Goal: Task Accomplishment & Management: Use online tool/utility

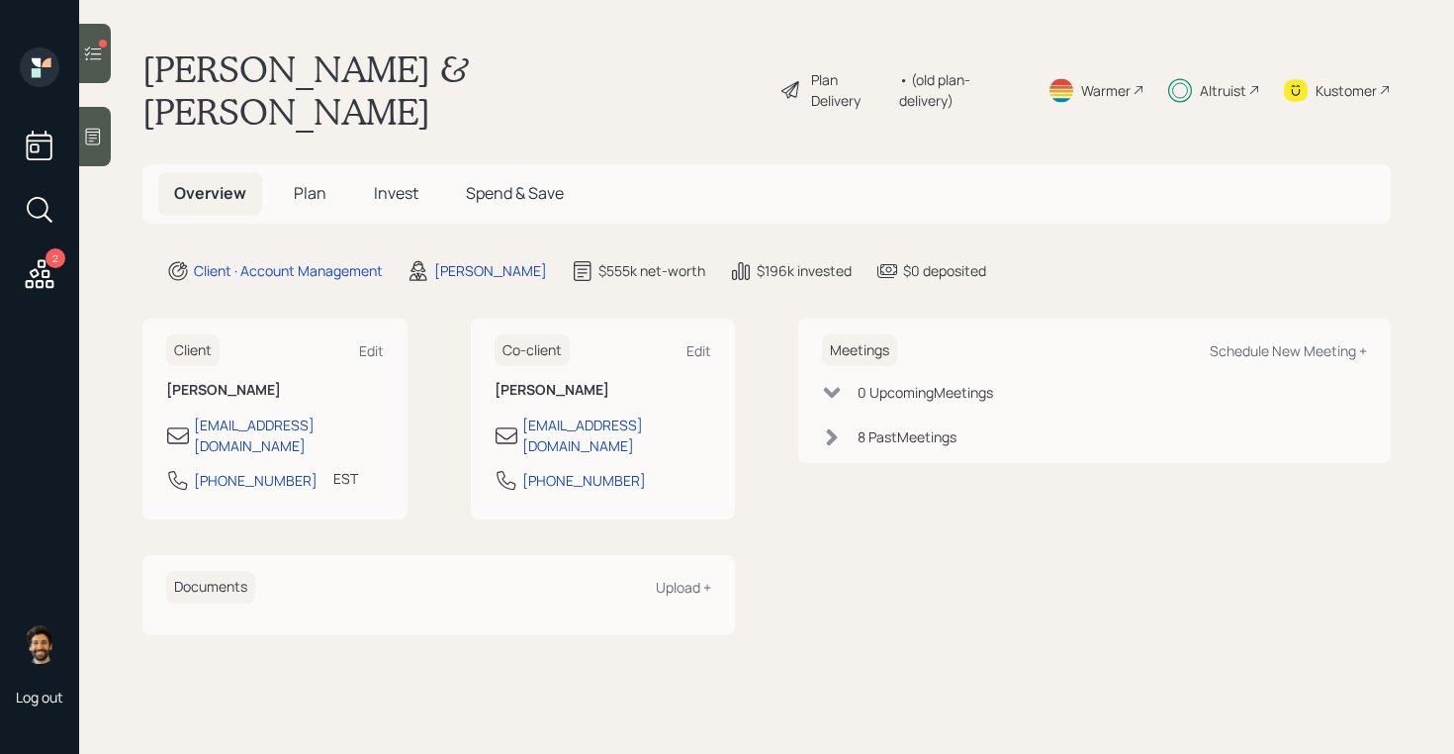
click at [87, 58] on icon at bounding box center [93, 53] width 17 height 14
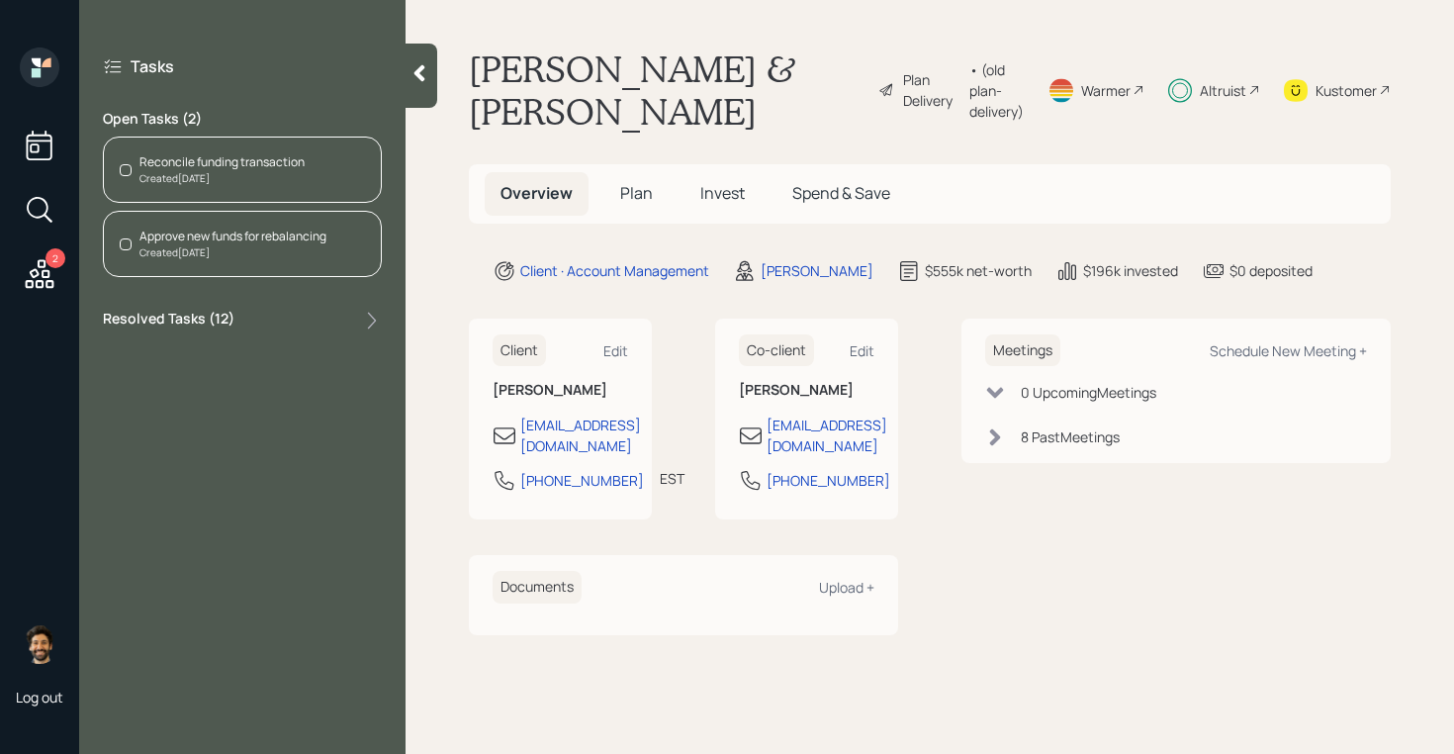
click at [277, 163] on div "Reconcile funding transaction" at bounding box center [221, 162] width 165 height 18
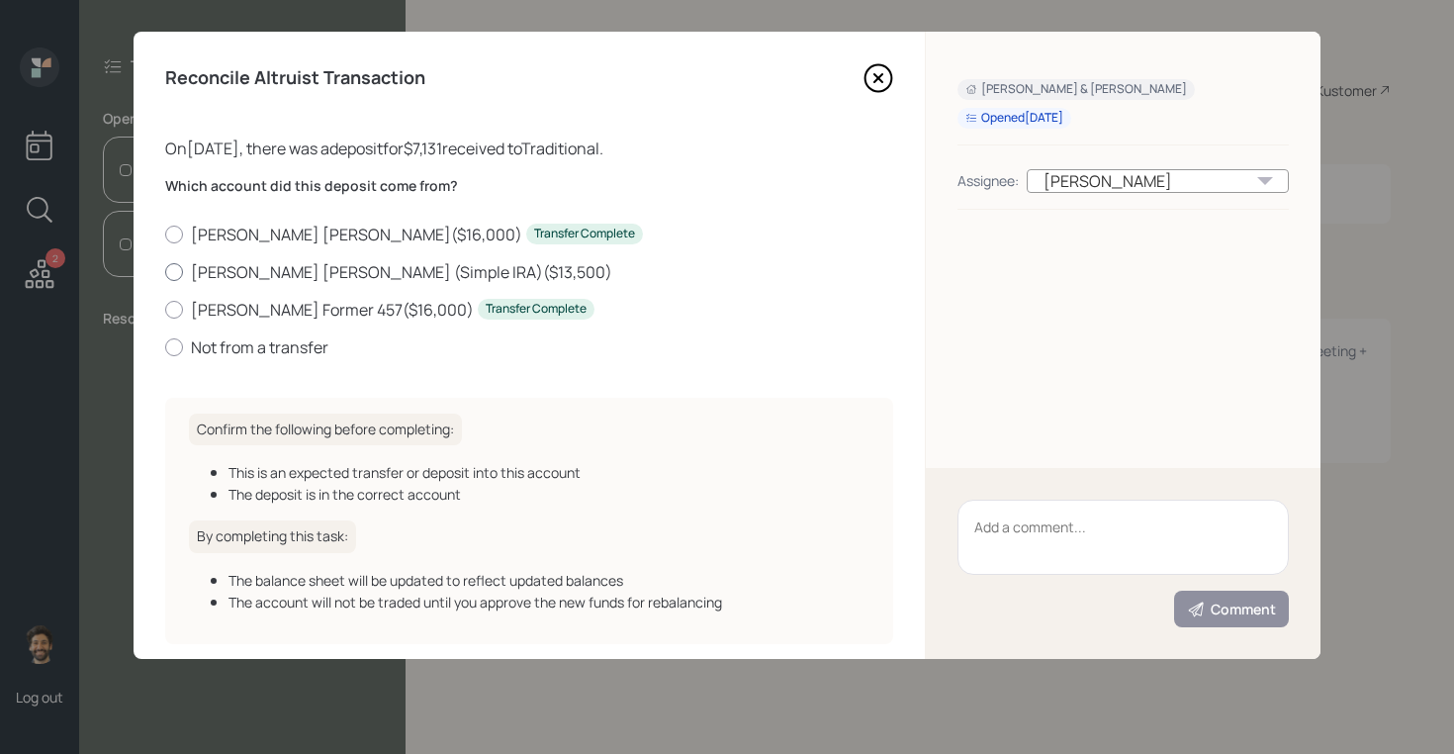
click at [253, 267] on label "Chris Morgan Stanley (Simple IRA) ( $13,500 )" at bounding box center [529, 272] width 728 height 22
click at [165, 271] on input "Chris Morgan Stanley (Simple IRA) ( $13,500 )" at bounding box center [164, 271] width 1 height 1
radio input "true"
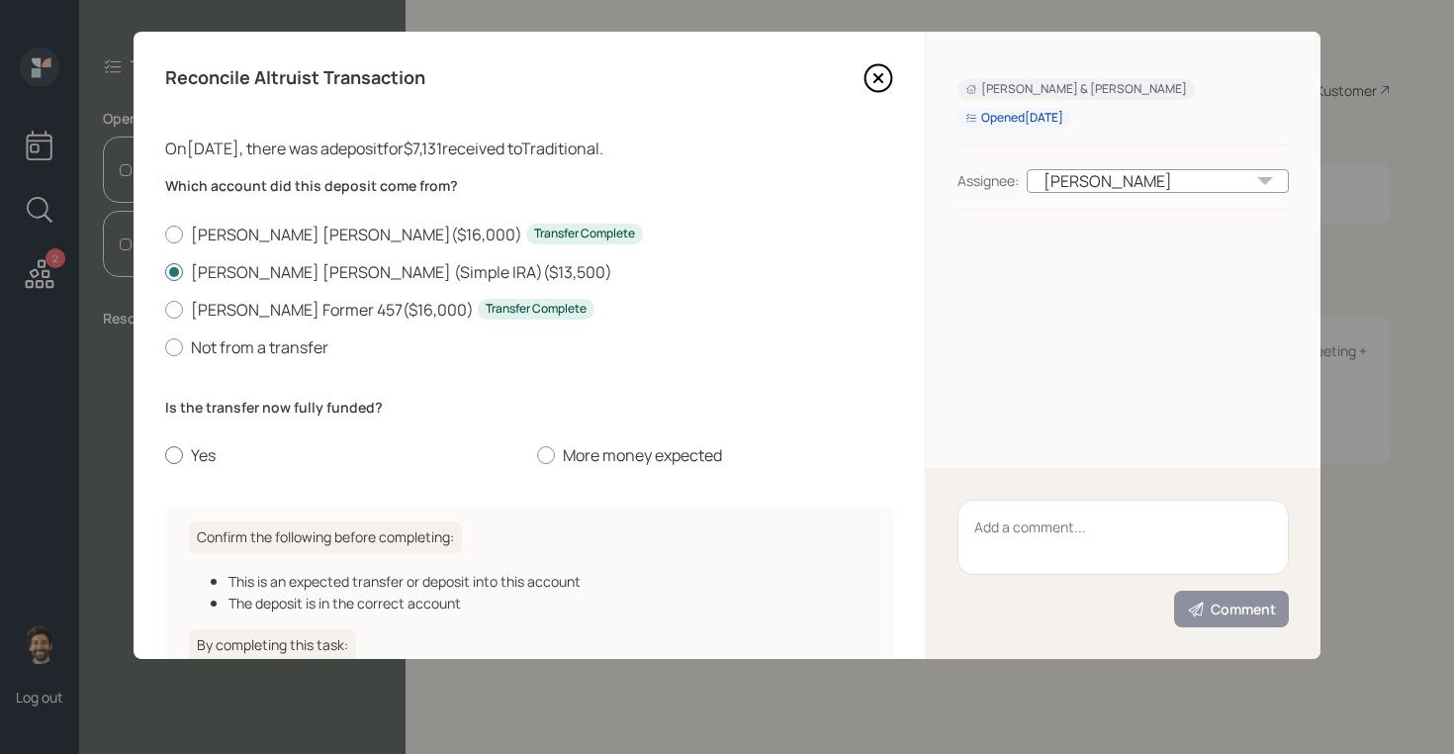
click at [189, 457] on label "Yes" at bounding box center [343, 455] width 356 height 22
click at [165, 456] on input "Yes" at bounding box center [164, 455] width 1 height 1
radio input "true"
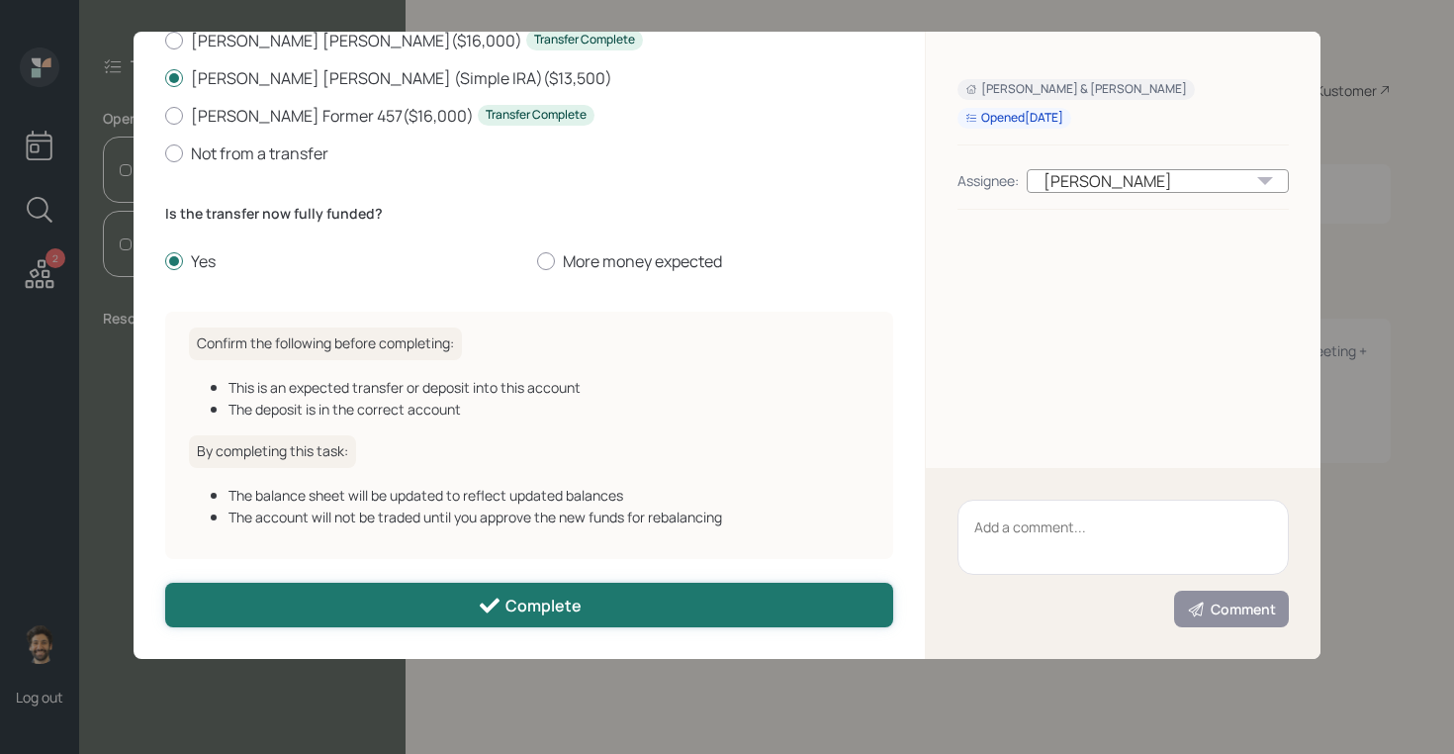
click at [366, 596] on button "Complete" at bounding box center [529, 605] width 728 height 45
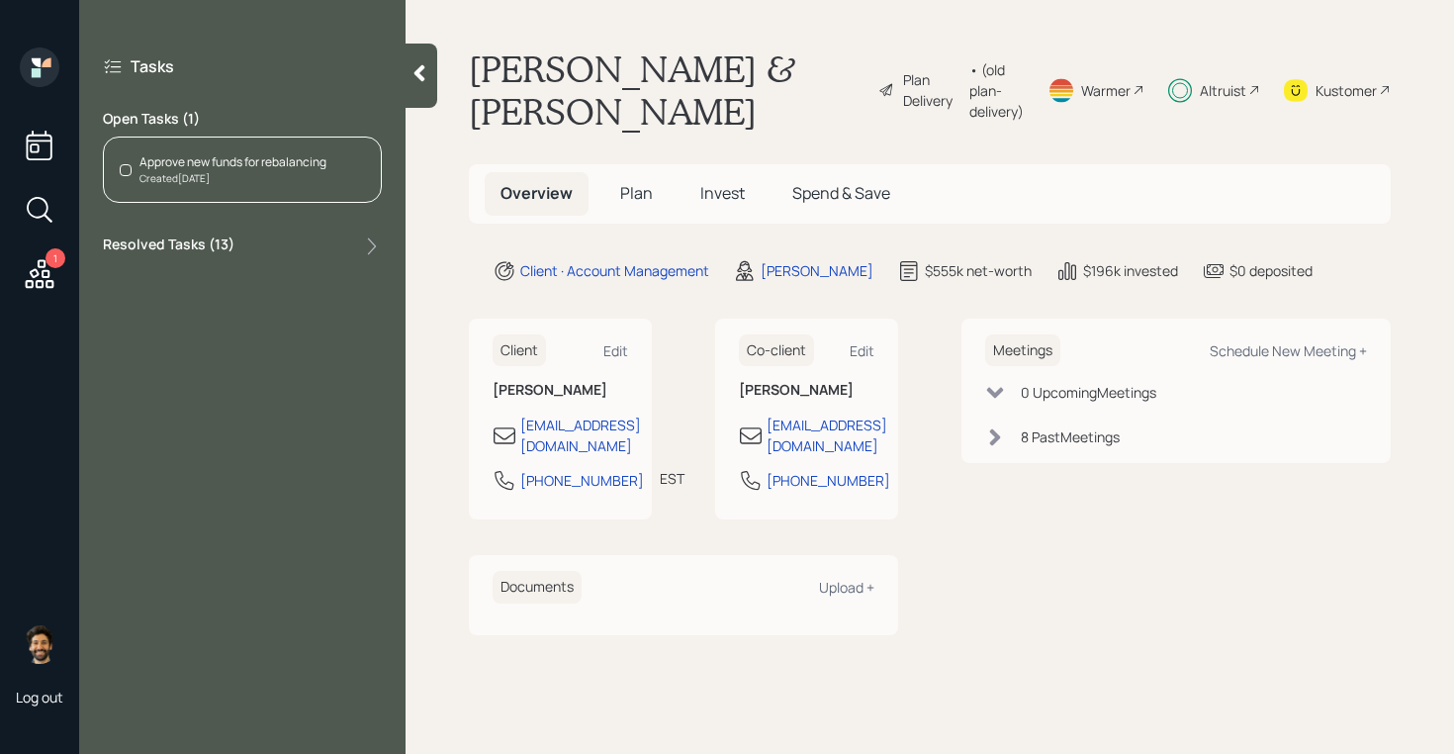
click at [214, 165] on div "Approve new funds for rebalancing" at bounding box center [232, 162] width 187 height 18
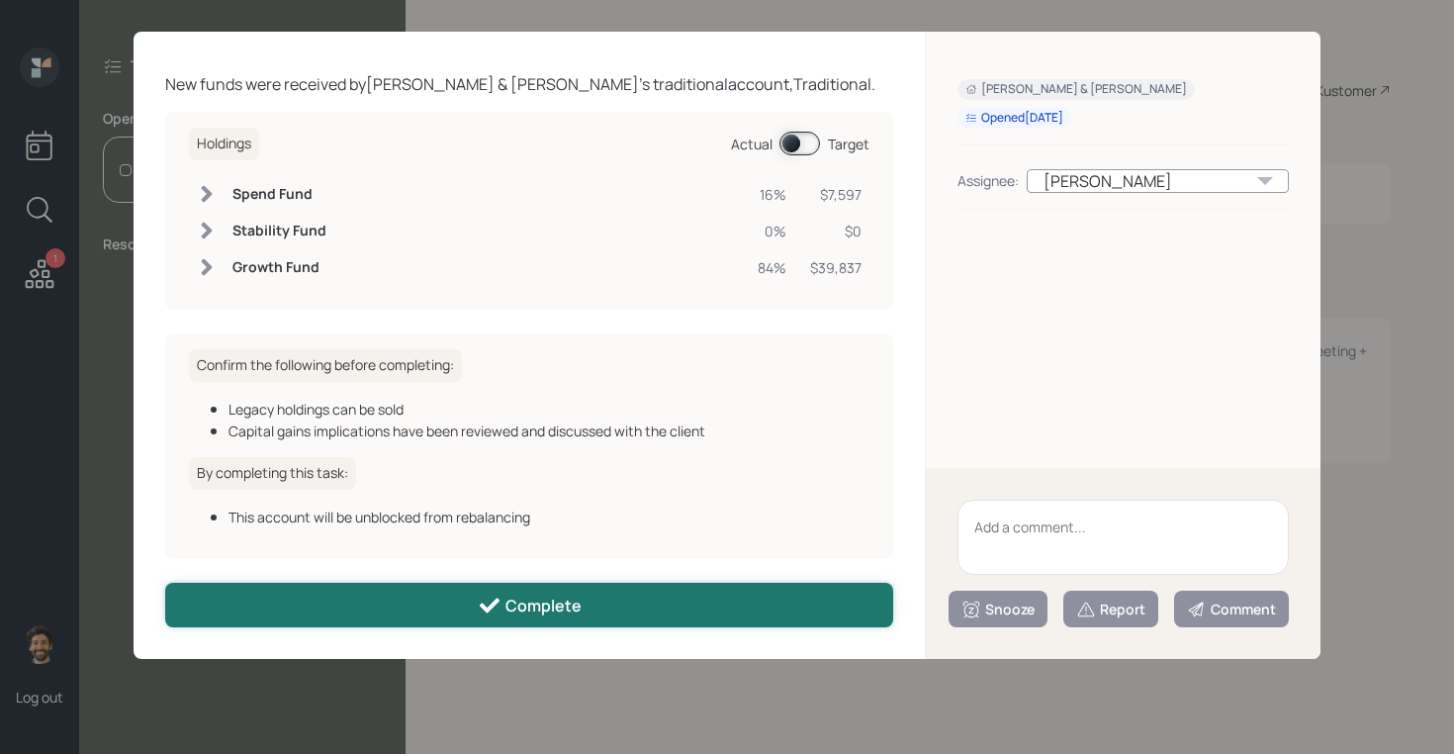
click at [384, 599] on button "Complete" at bounding box center [529, 605] width 728 height 45
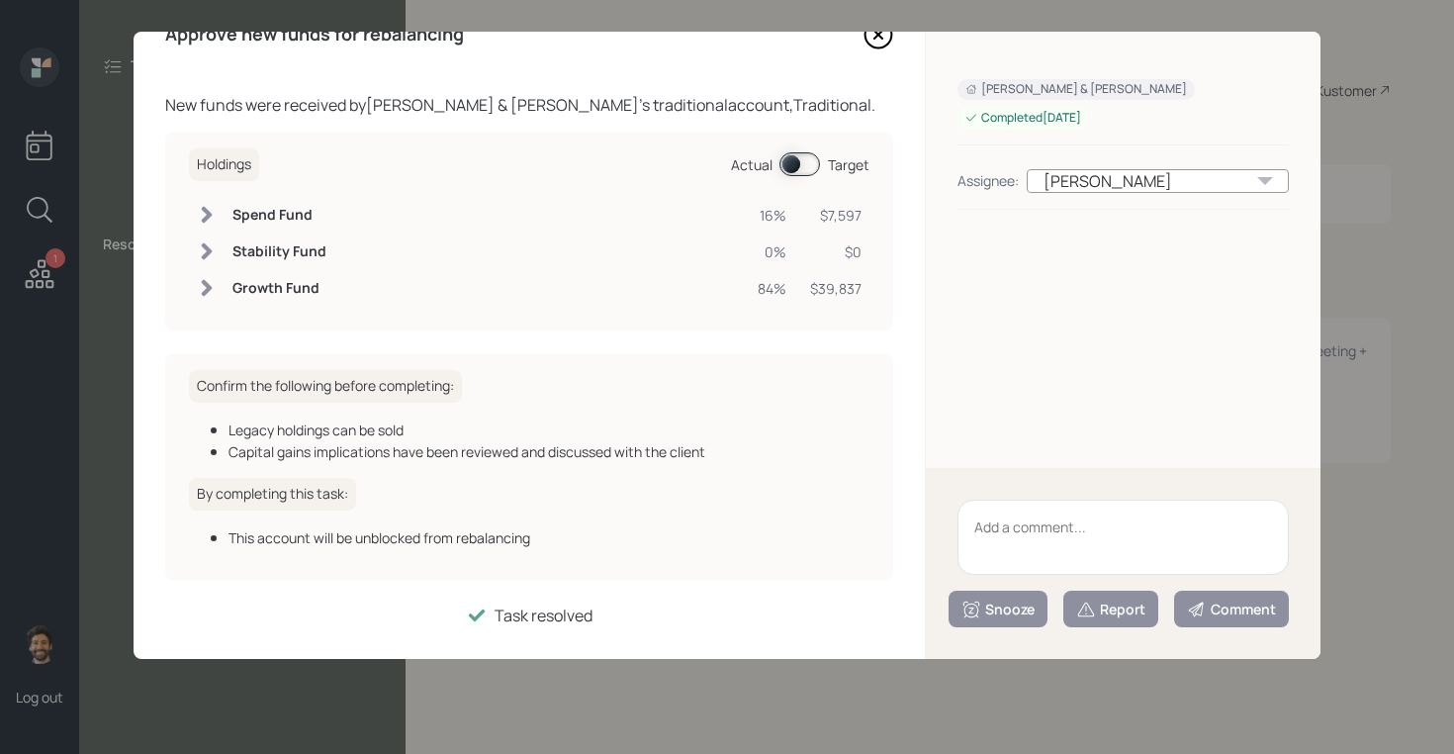
scroll to position [43, 0]
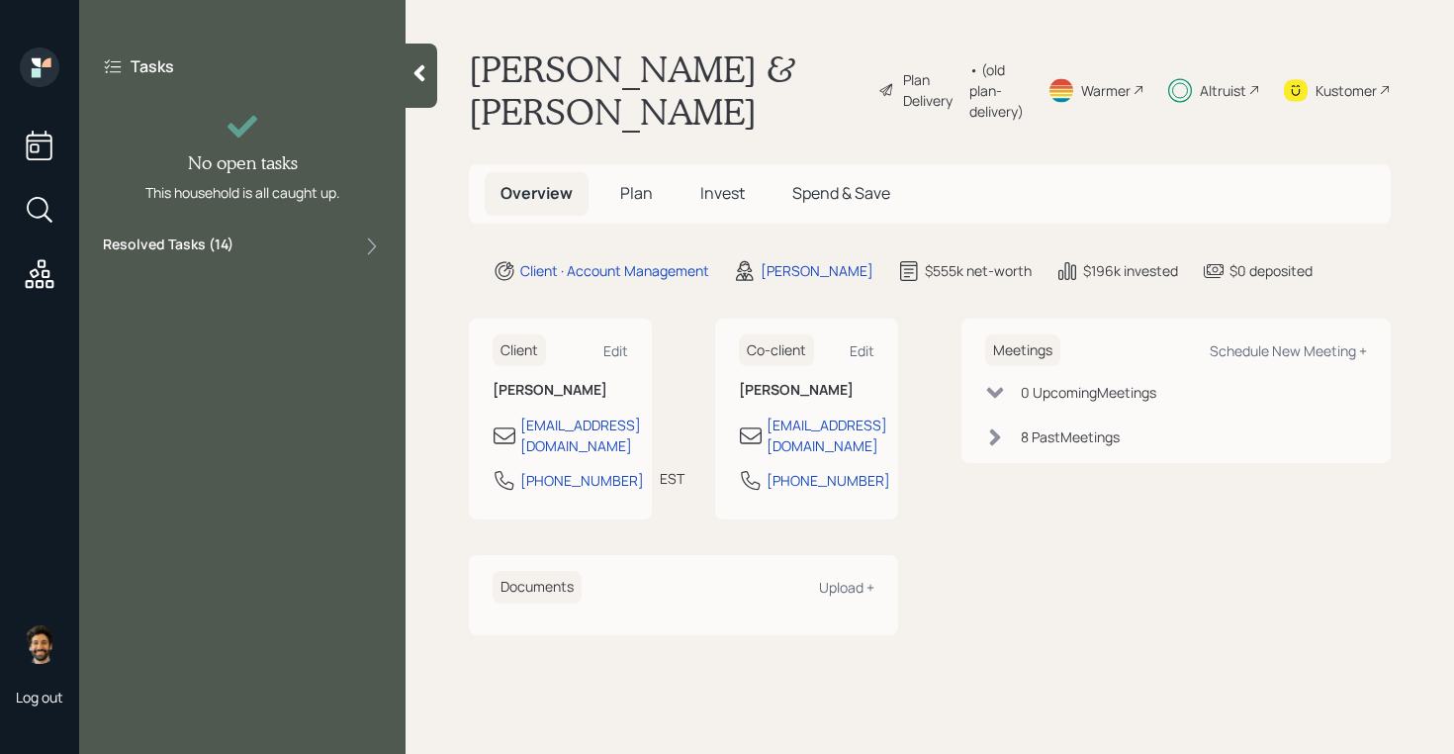
click at [1335, 80] on div "Kustomer" at bounding box center [1345, 90] width 61 height 21
